Goal: Navigation & Orientation: Find specific page/section

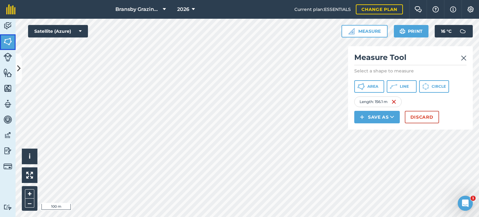
click at [6, 38] on img at bounding box center [7, 41] width 9 height 9
click at [17, 60] on button at bounding box center [19, 68] width 6 height 31
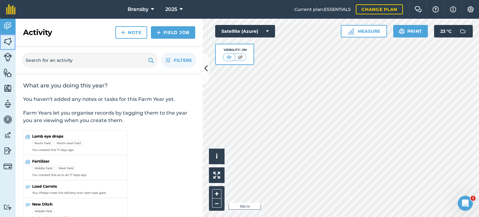
click at [8, 41] on img at bounding box center [7, 41] width 9 height 9
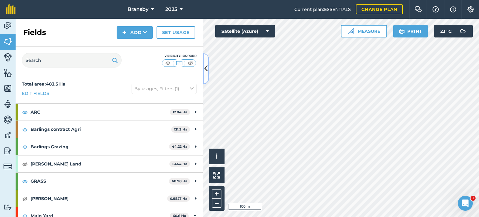
click at [205, 74] on button at bounding box center [206, 68] width 6 height 31
